Goal: Navigation & Orientation: Find specific page/section

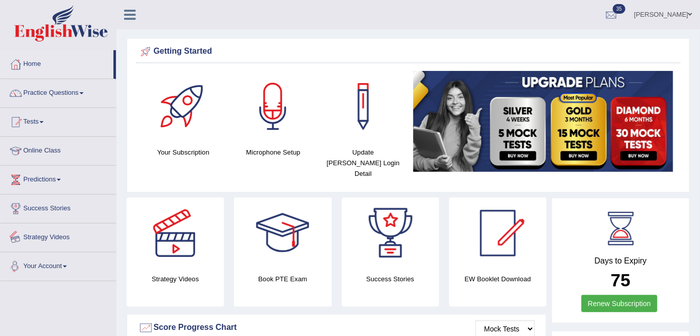
click at [65, 239] on link "Strategy Videos" at bounding box center [58, 235] width 115 height 25
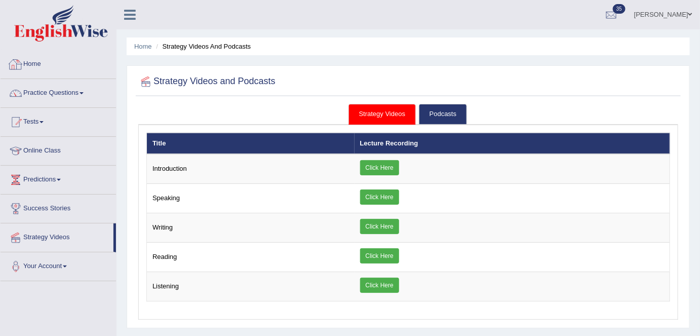
click at [47, 65] on link "Home" at bounding box center [58, 62] width 115 height 25
